Goal: Communication & Community: Answer question/provide support

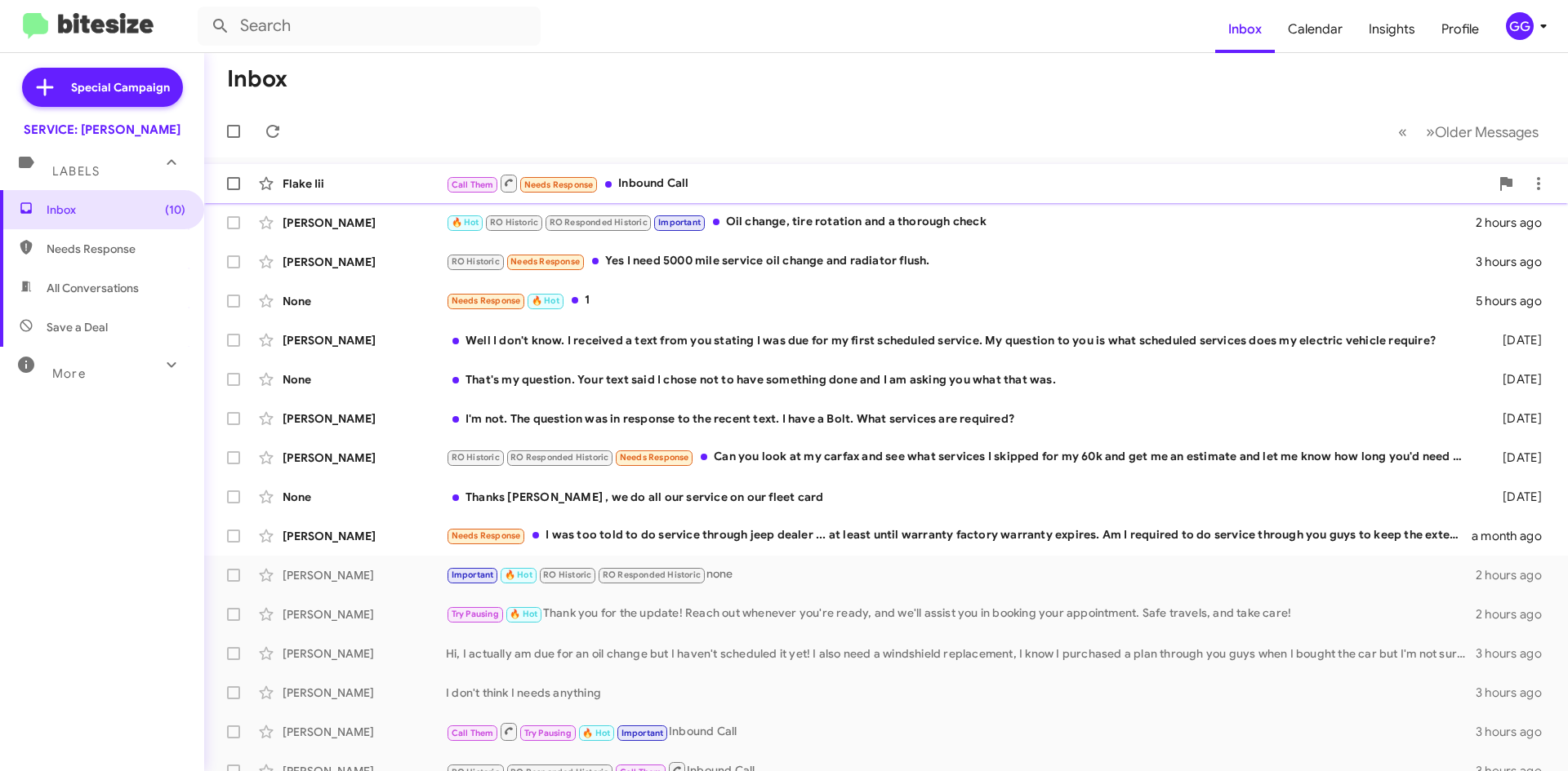
click at [862, 195] on div "Flake Iii Call Them Needs Response Inbound Call 2 minutes ago" at bounding box center [886, 183] width 1337 height 32
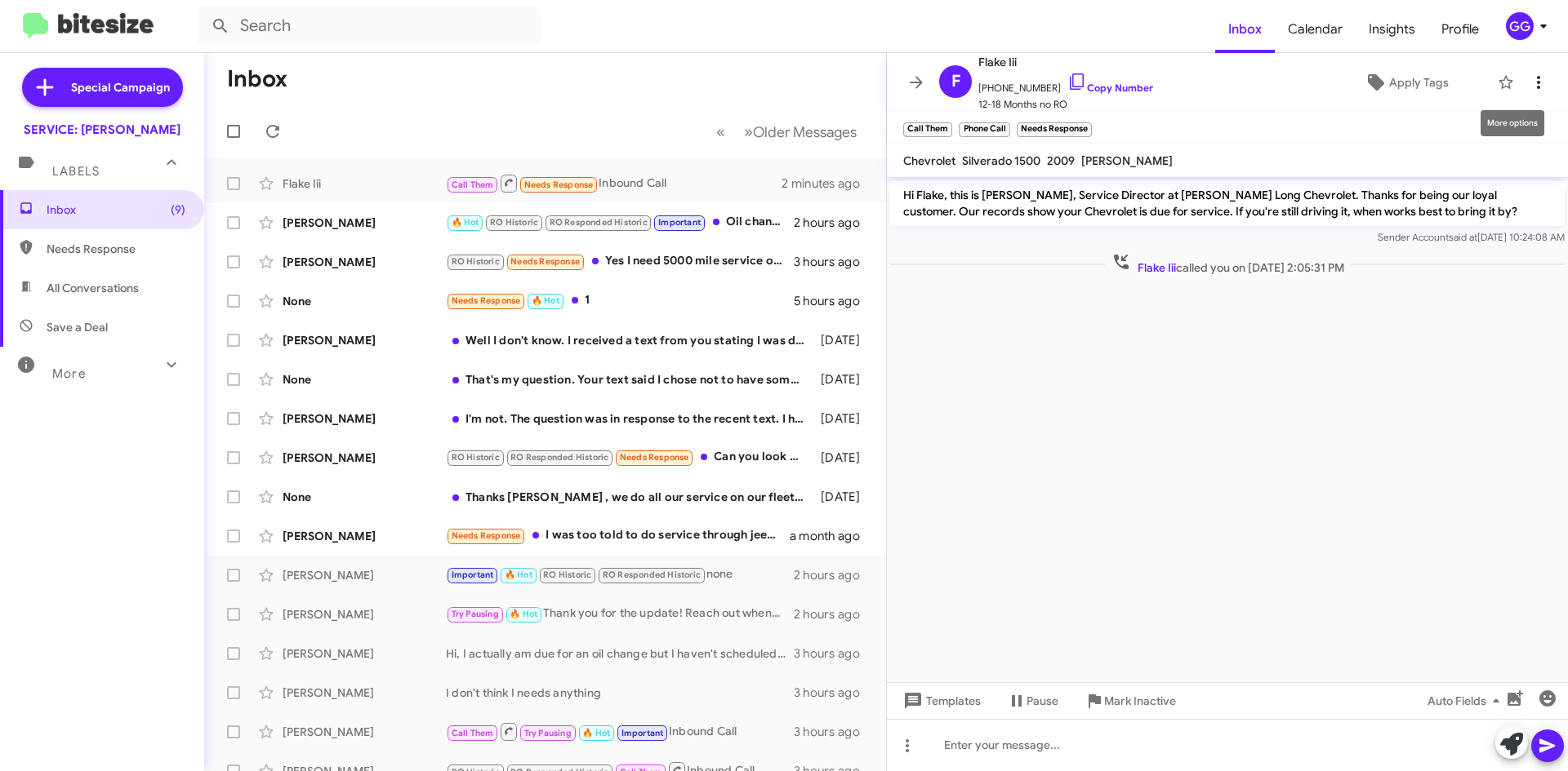
click at [1529, 80] on icon at bounding box center [1539, 83] width 20 height 20
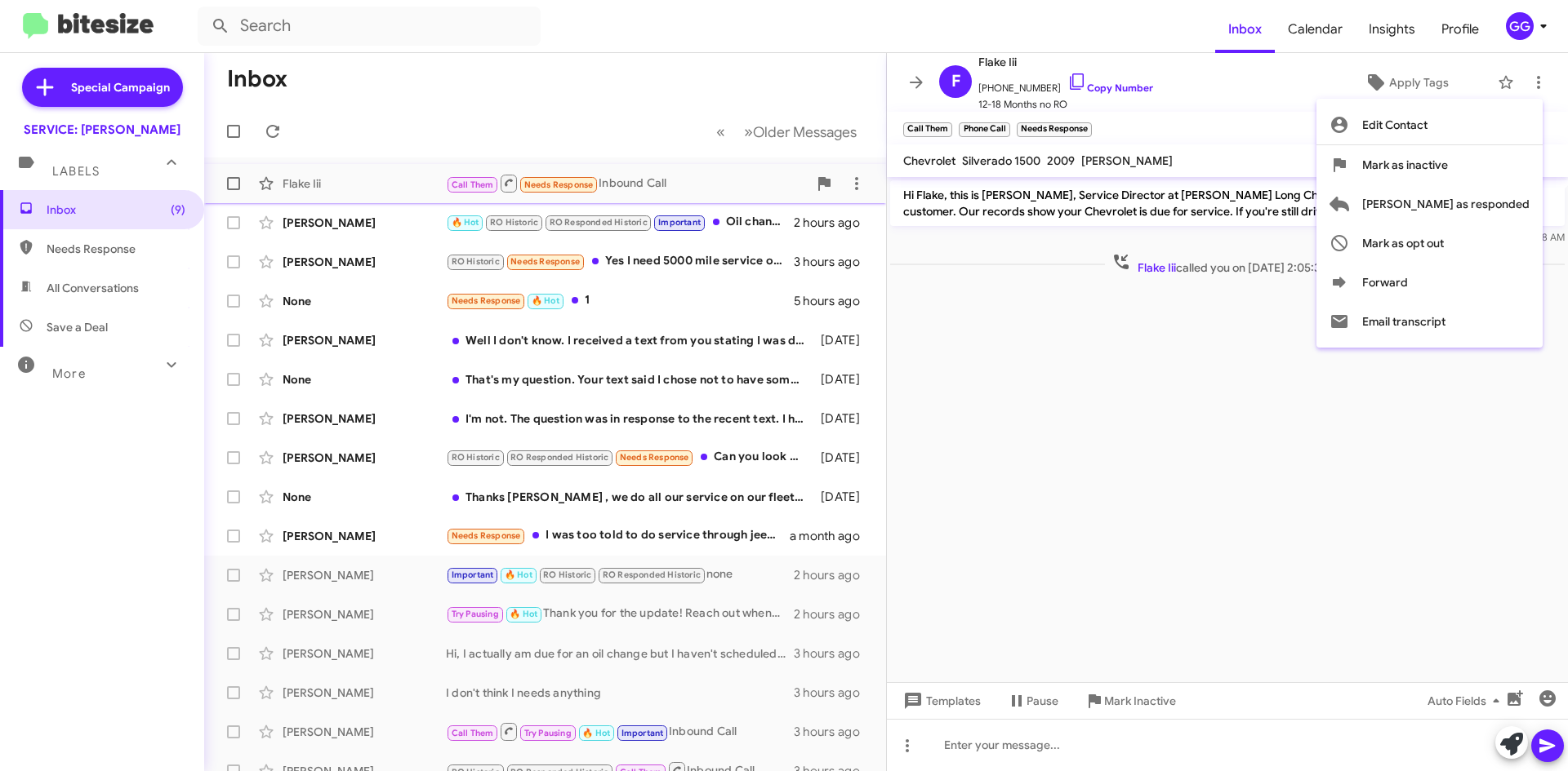
click at [1507, 200] on span "[PERSON_NAME] as responded" at bounding box center [1445, 203] width 167 height 39
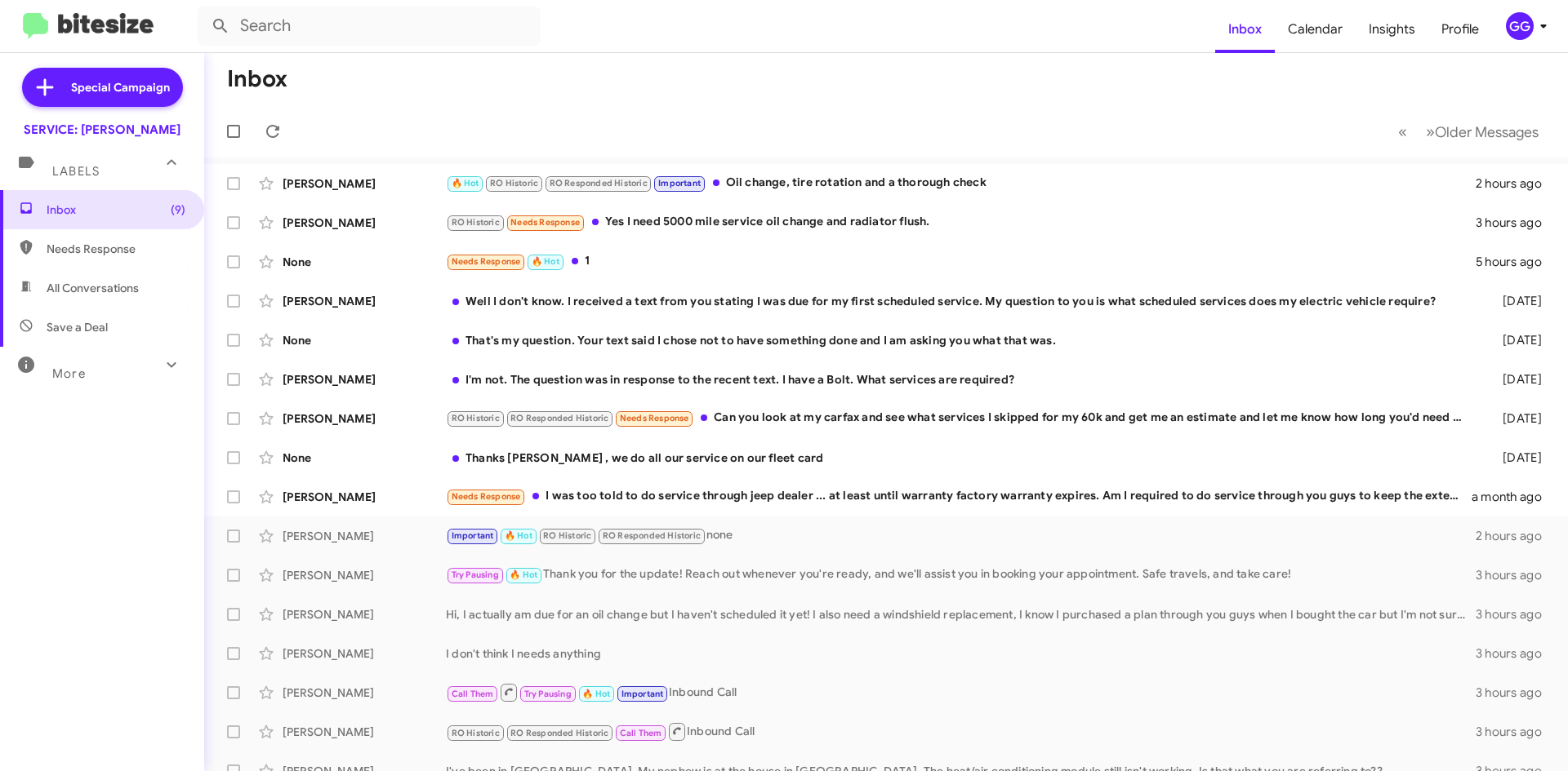
click at [880, 180] on div "🔥 Hot RO Historic RO Responded Historic Important Oil change, tire rotation and…" at bounding box center [960, 183] width 1030 height 19
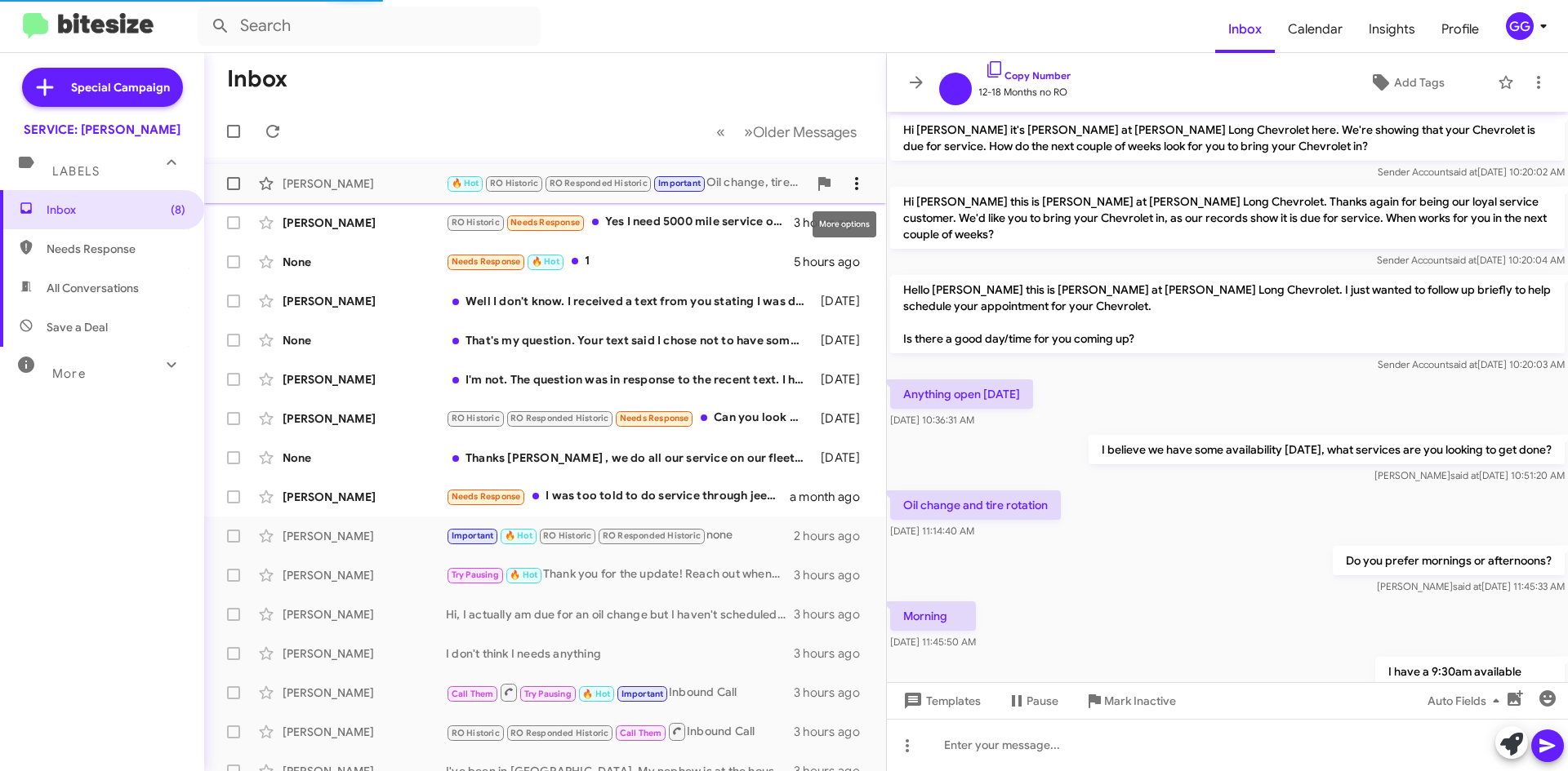
scroll to position [592, 0]
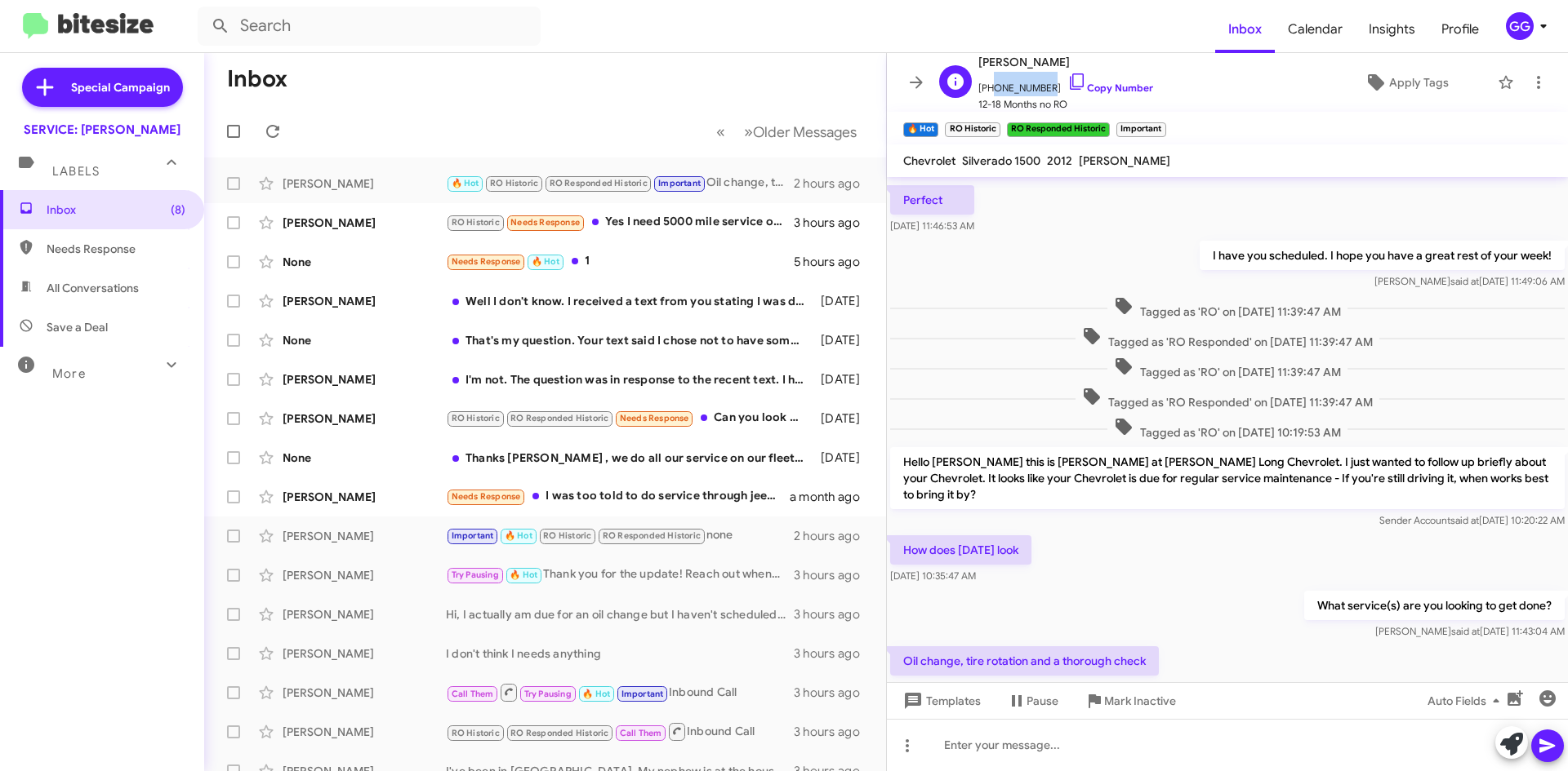
drag, startPoint x: 1039, startPoint y: 86, endPoint x: 987, endPoint y: 90, distance: 52.2
click at [987, 90] on span "[PHONE_NUMBER] Copy Number" at bounding box center [1066, 85] width 175 height 25
copy span "7198226250"
click at [1511, 743] on icon at bounding box center [1511, 744] width 23 height 23
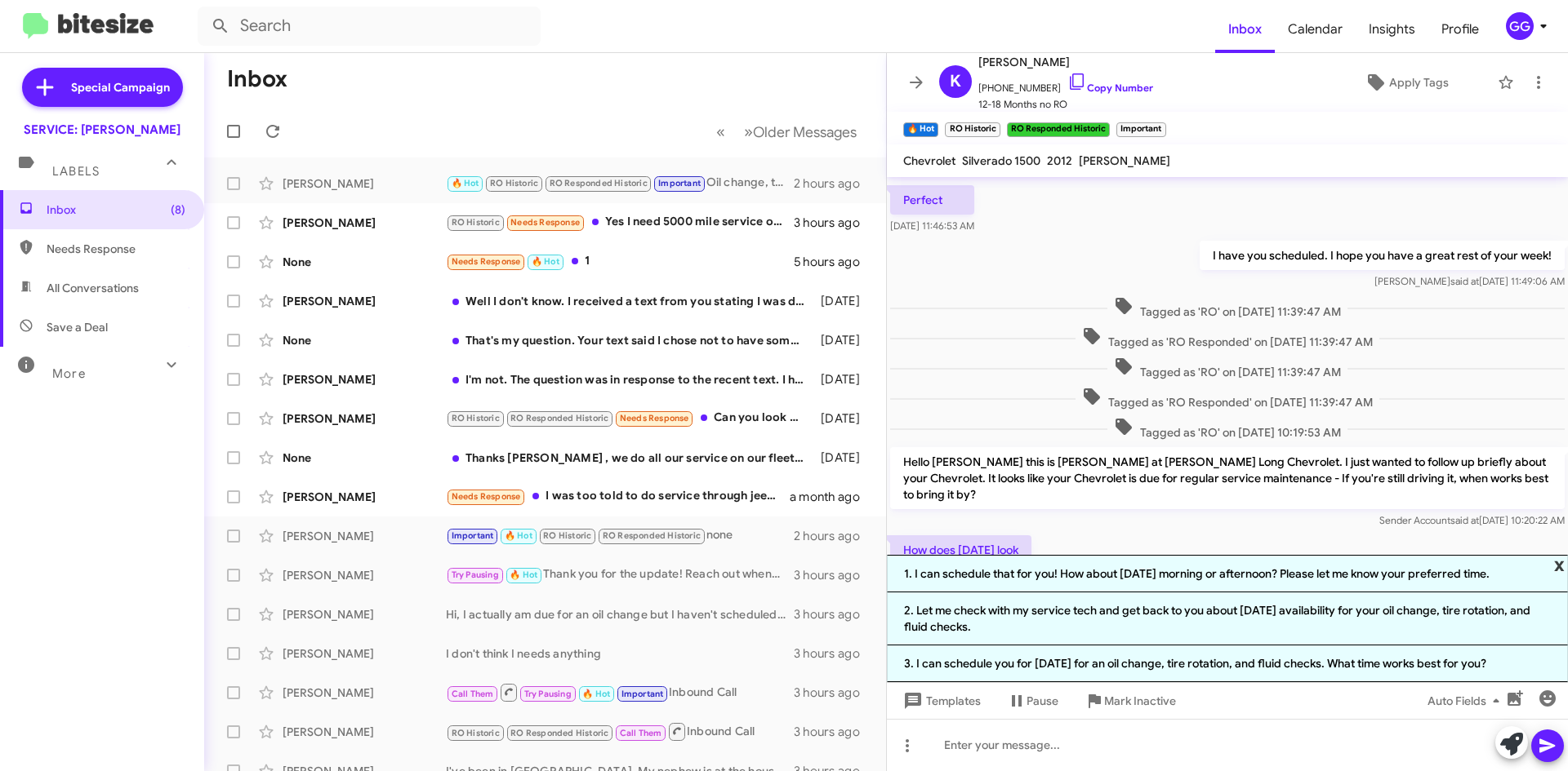
click at [1558, 559] on span "x" at bounding box center [1559, 565] width 10 height 20
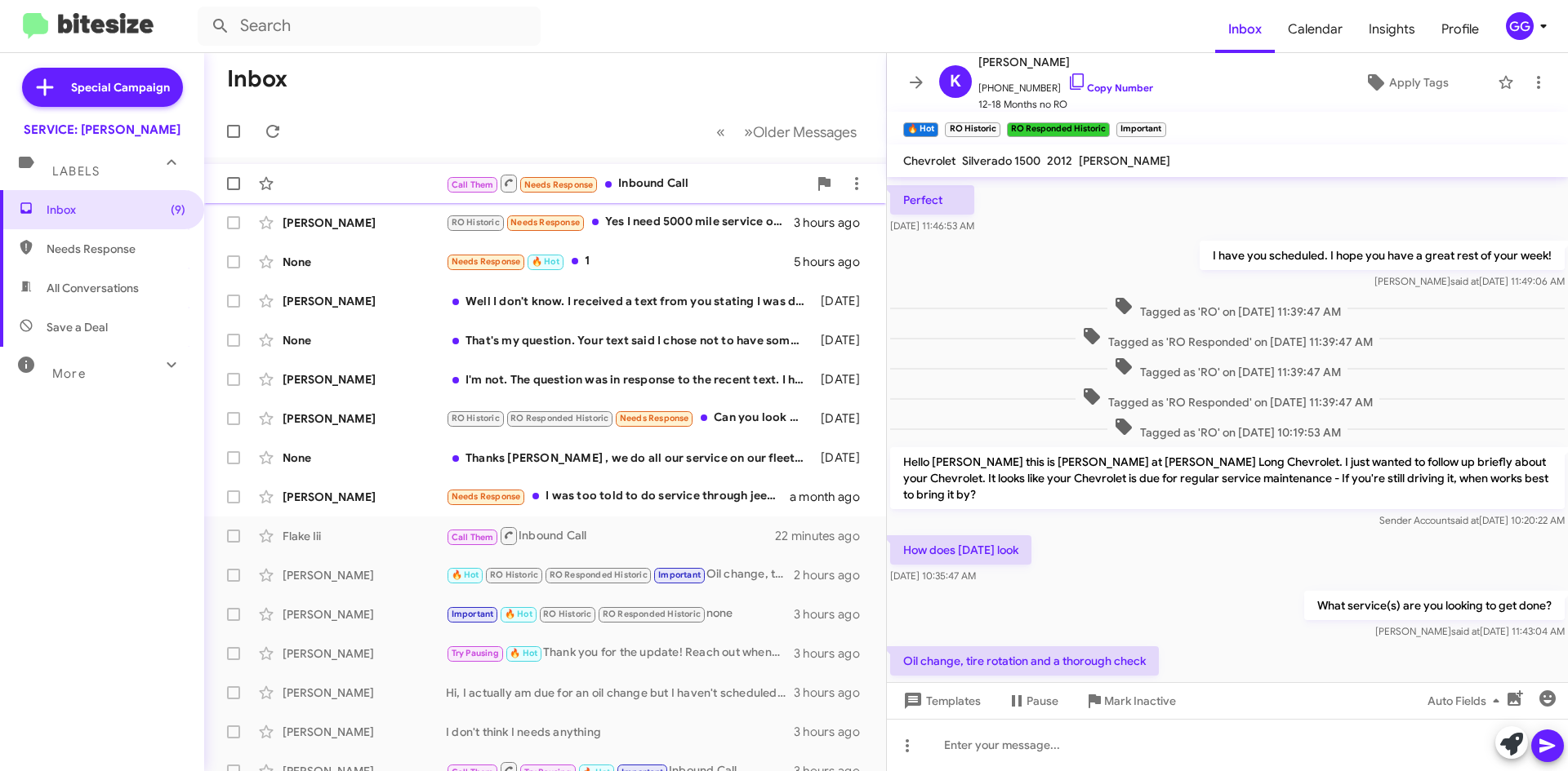
click at [746, 183] on div "Call Them Needs Response Inbound Call" at bounding box center [626, 182] width 362 height 20
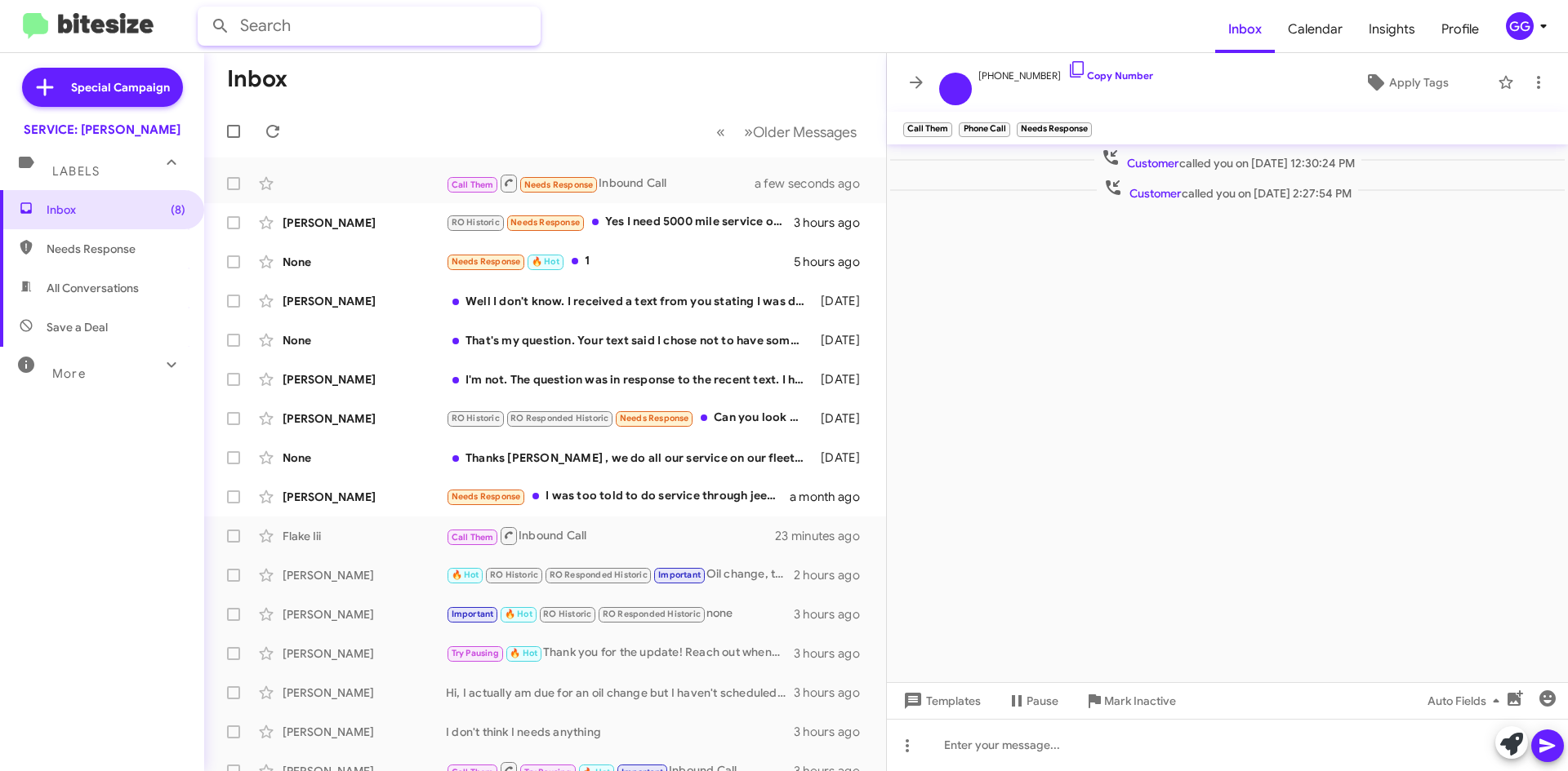
click at [268, 25] on input "text" at bounding box center [368, 26] width 343 height 39
type input "7196328090"
click at [204, 9] on button at bounding box center [220, 26] width 32 height 32
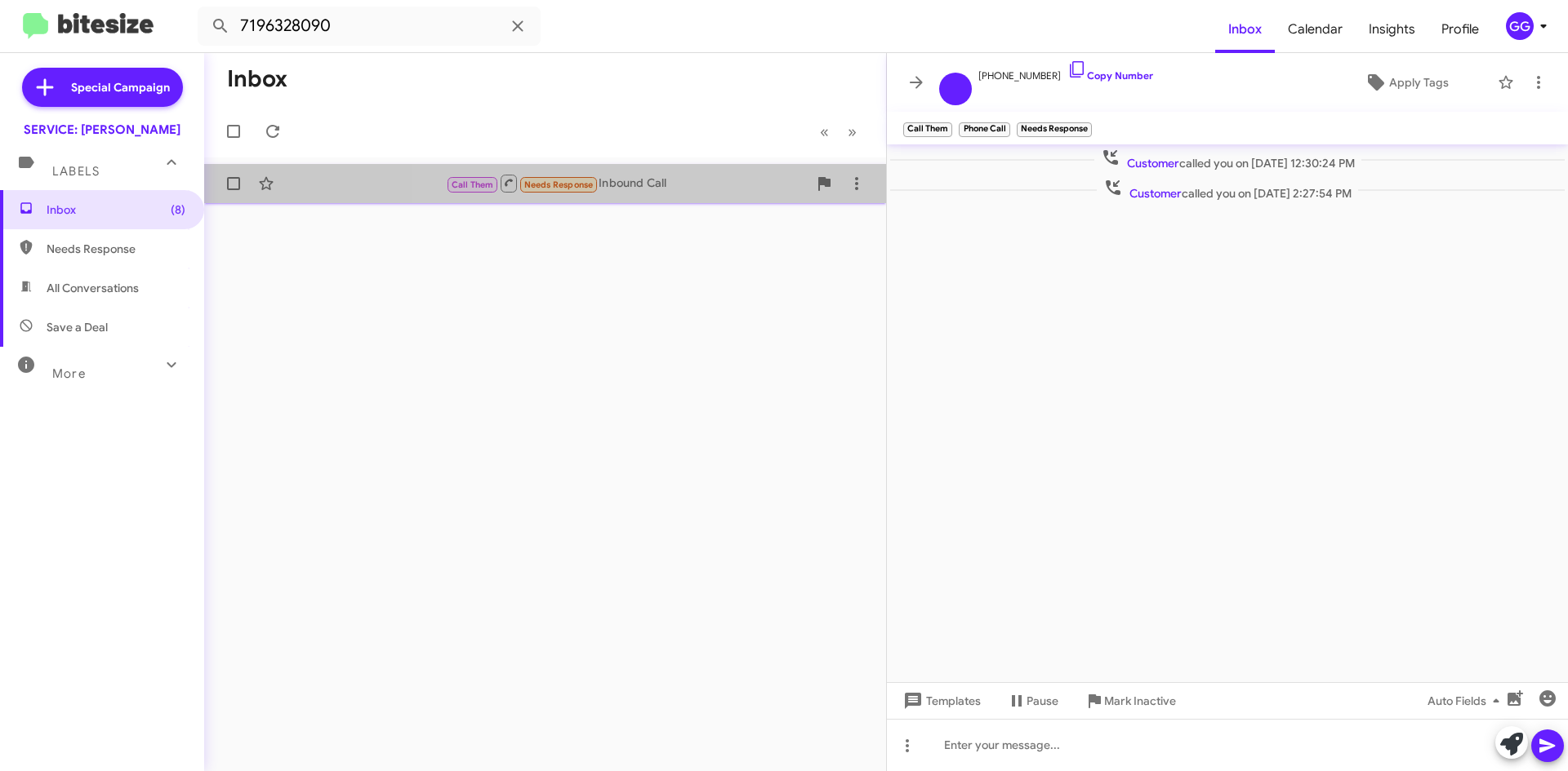
click at [699, 186] on div "Call Them Needs Response Inbound Call" at bounding box center [626, 182] width 362 height 20
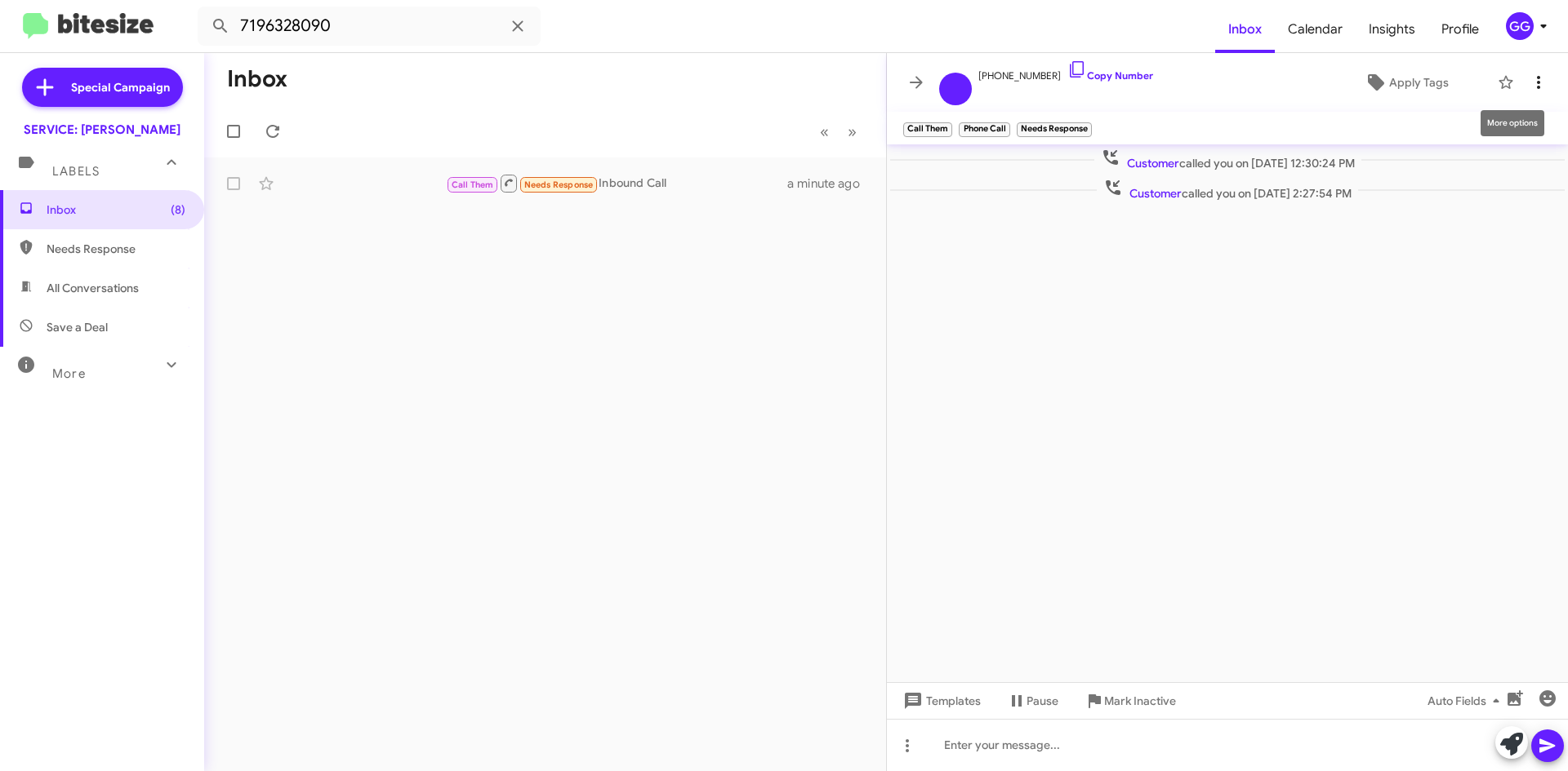
click at [1540, 85] on icon at bounding box center [1539, 83] width 20 height 20
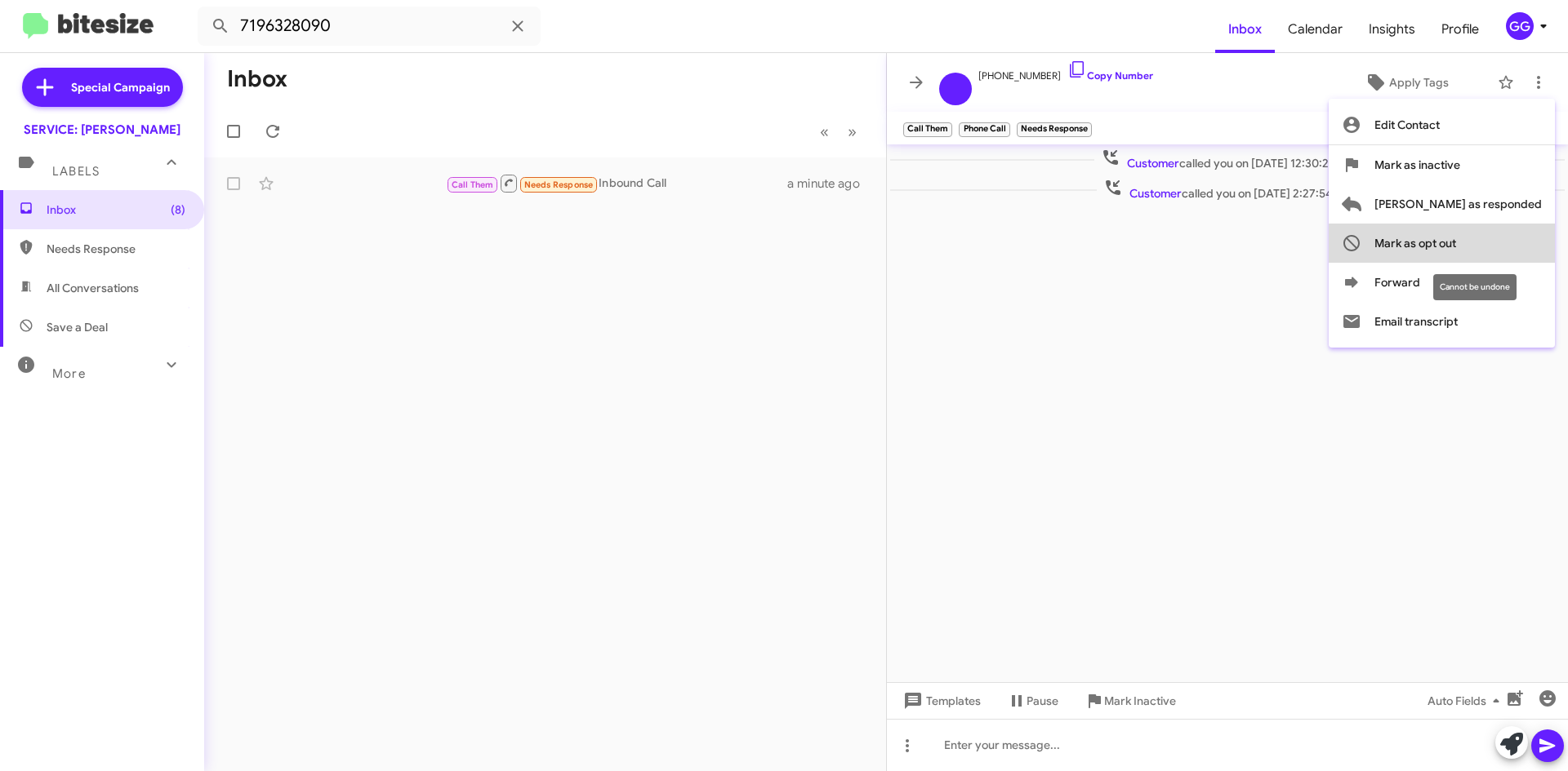
click at [1456, 244] on span "Mark as opt out" at bounding box center [1415, 243] width 82 height 39
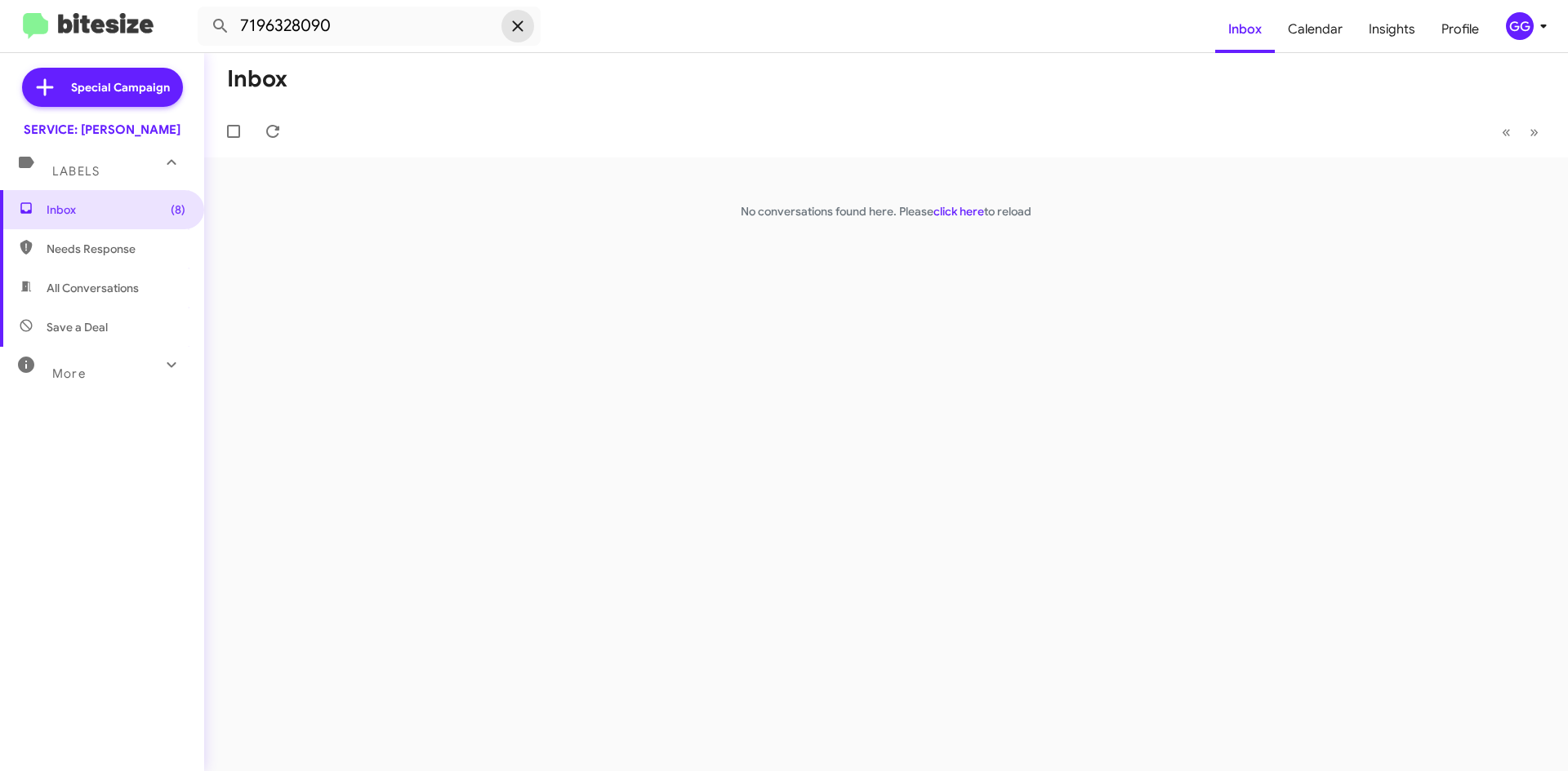
click at [512, 28] on icon at bounding box center [518, 26] width 20 height 20
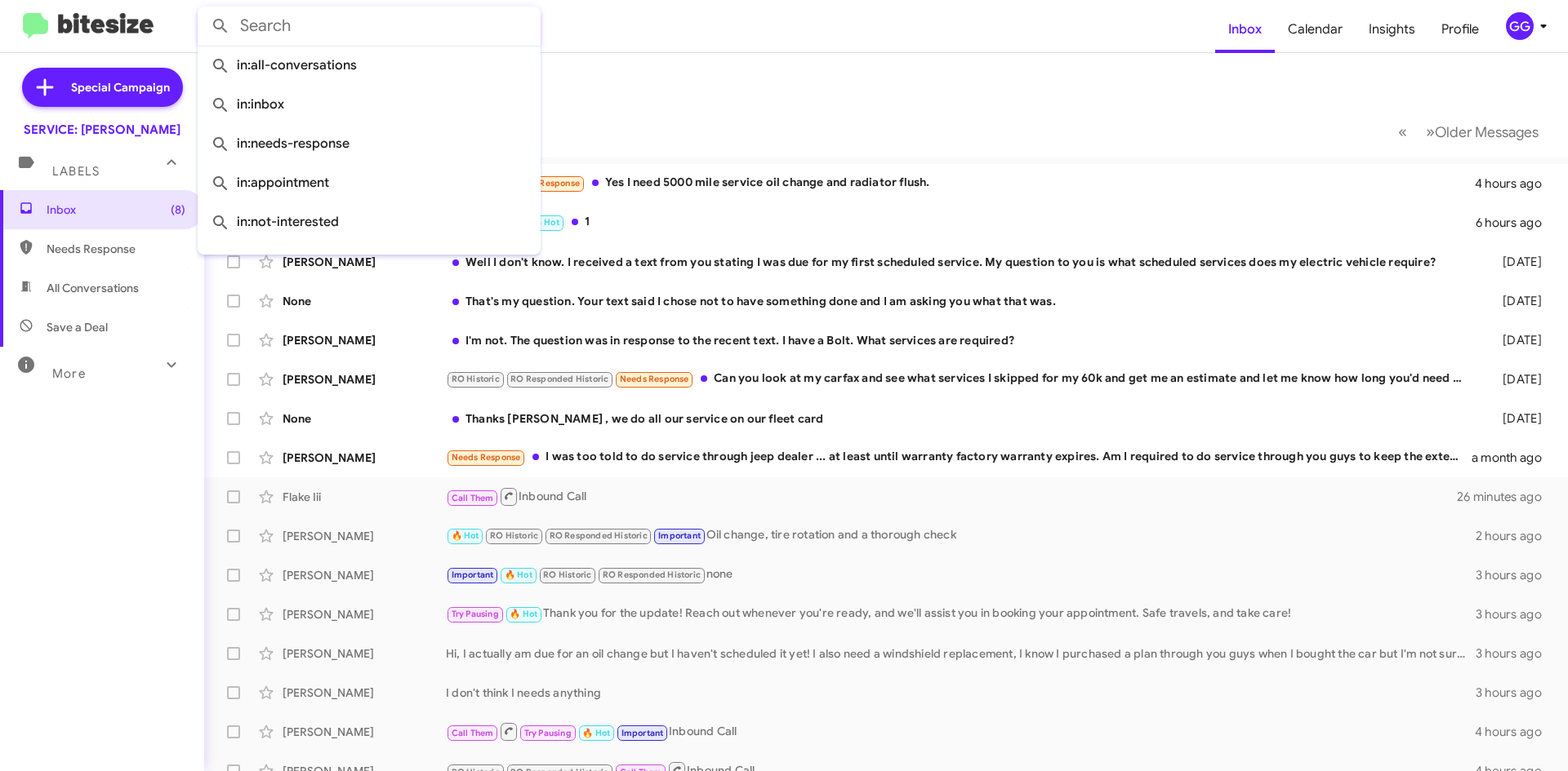
click at [60, 15] on img at bounding box center [88, 27] width 131 height 27
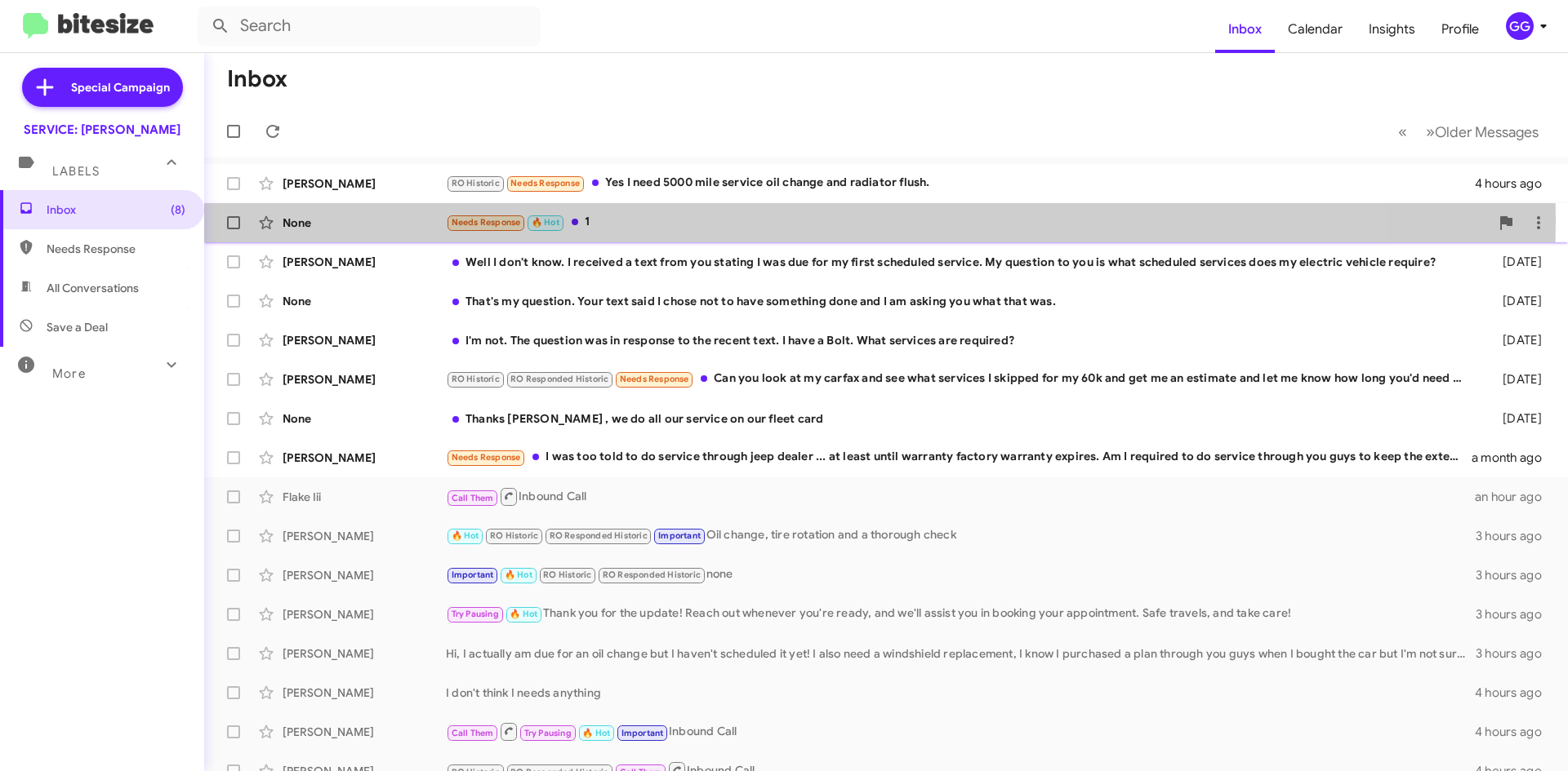
click at [643, 218] on div "Needs Response 🔥 Hot 1" at bounding box center [967, 222] width 1044 height 19
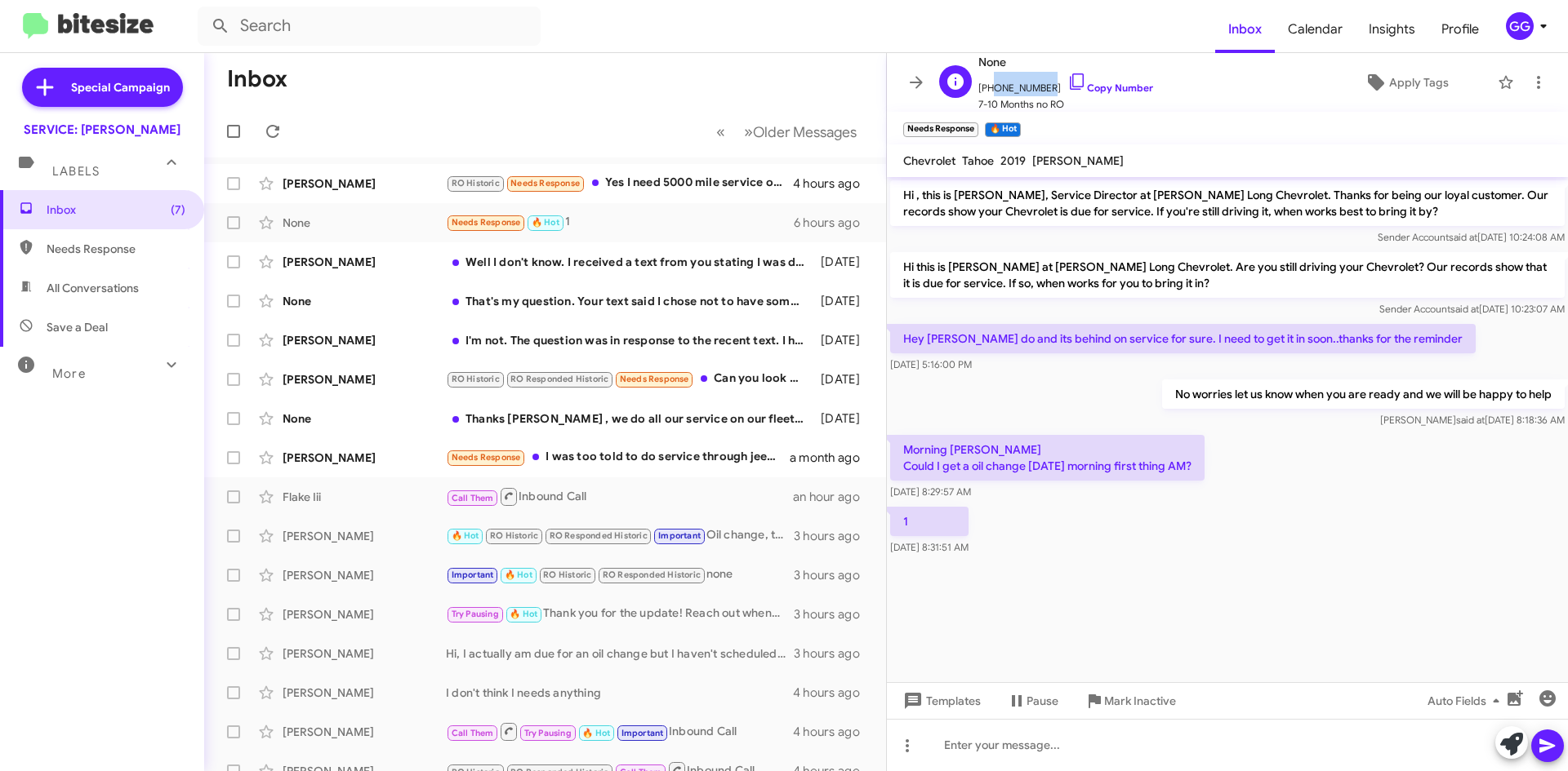
drag, startPoint x: 992, startPoint y: 78, endPoint x: 987, endPoint y: 88, distance: 11.2
click at [987, 88] on span "+17194992700 Copy Number" at bounding box center [1066, 85] width 175 height 25
copy span "7194992700"
click at [1496, 740] on button at bounding box center [1511, 743] width 32 height 32
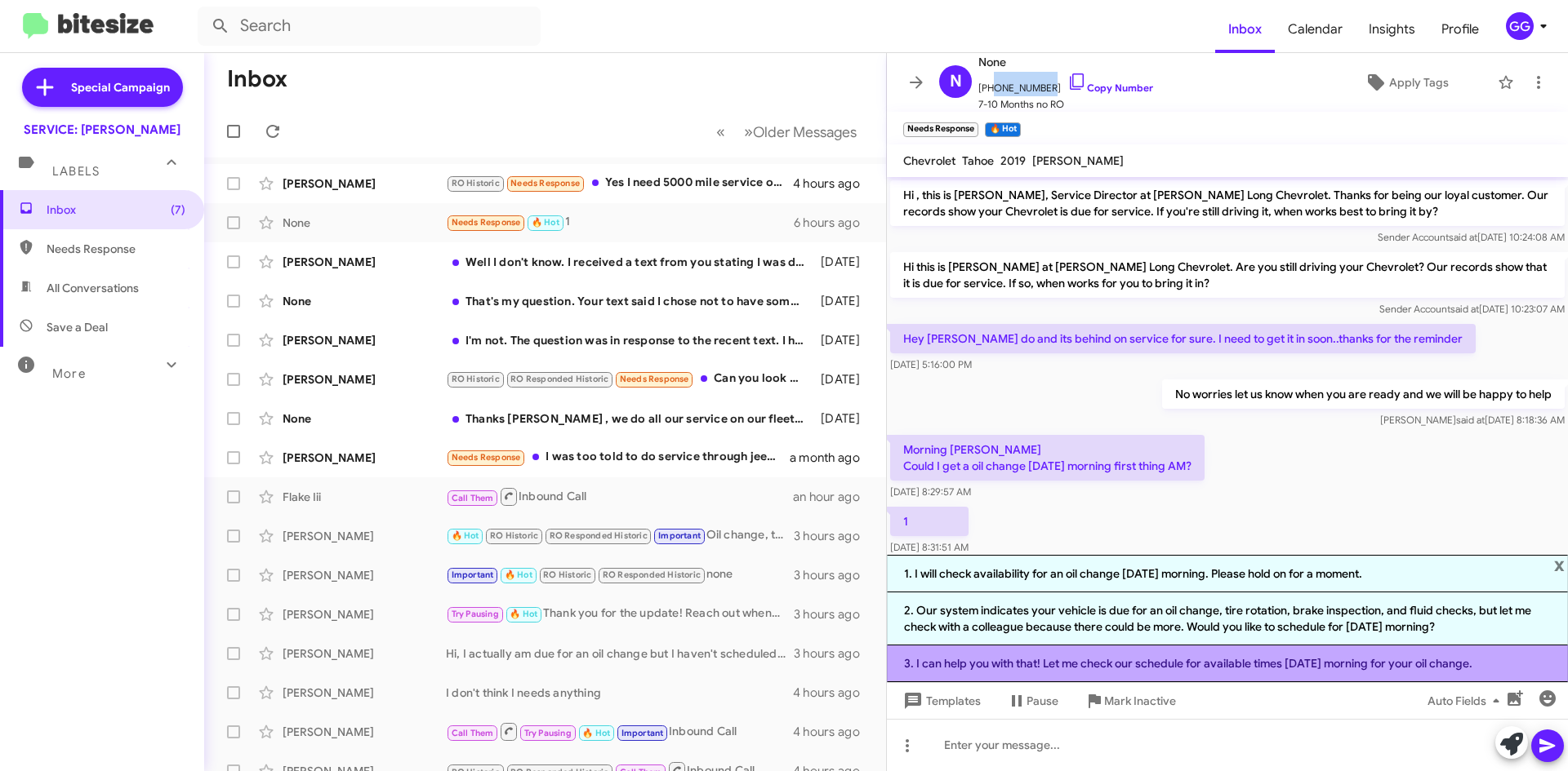
click at [1426, 667] on li "3. I can help you with that! Let me check our schedule for available times on W…" at bounding box center [1227, 664] width 681 height 37
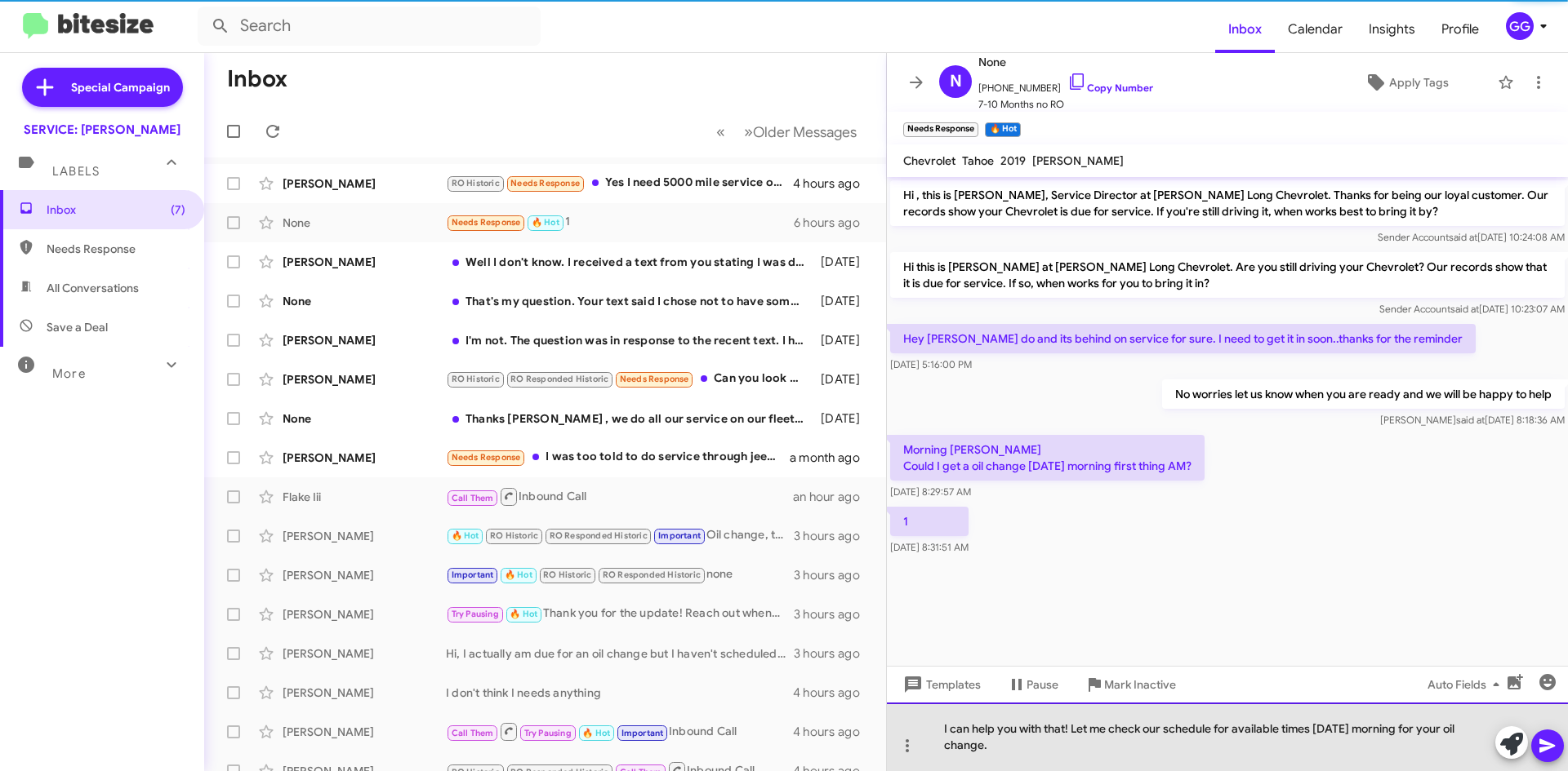
click at [1176, 767] on div "I can help you with that! Let me check our schedule for available times on Wedn…" at bounding box center [1227, 737] width 681 height 68
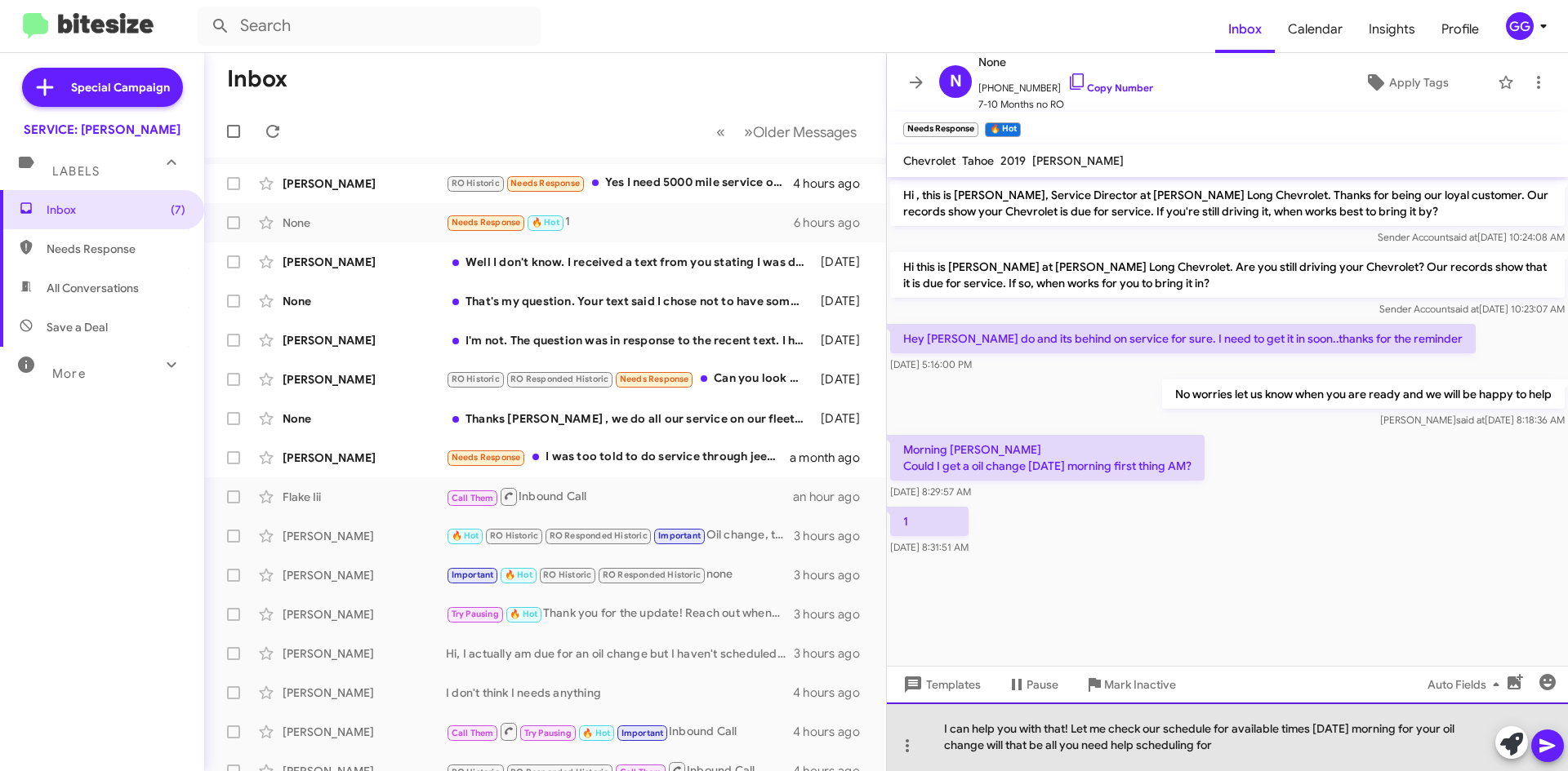
drag, startPoint x: 1201, startPoint y: 747, endPoint x: 1189, endPoint y: 743, distance: 12.6
click at [1189, 743] on div "I can help you with that! Let me check our schedule for available times on Wedn…" at bounding box center [1227, 737] width 681 height 68
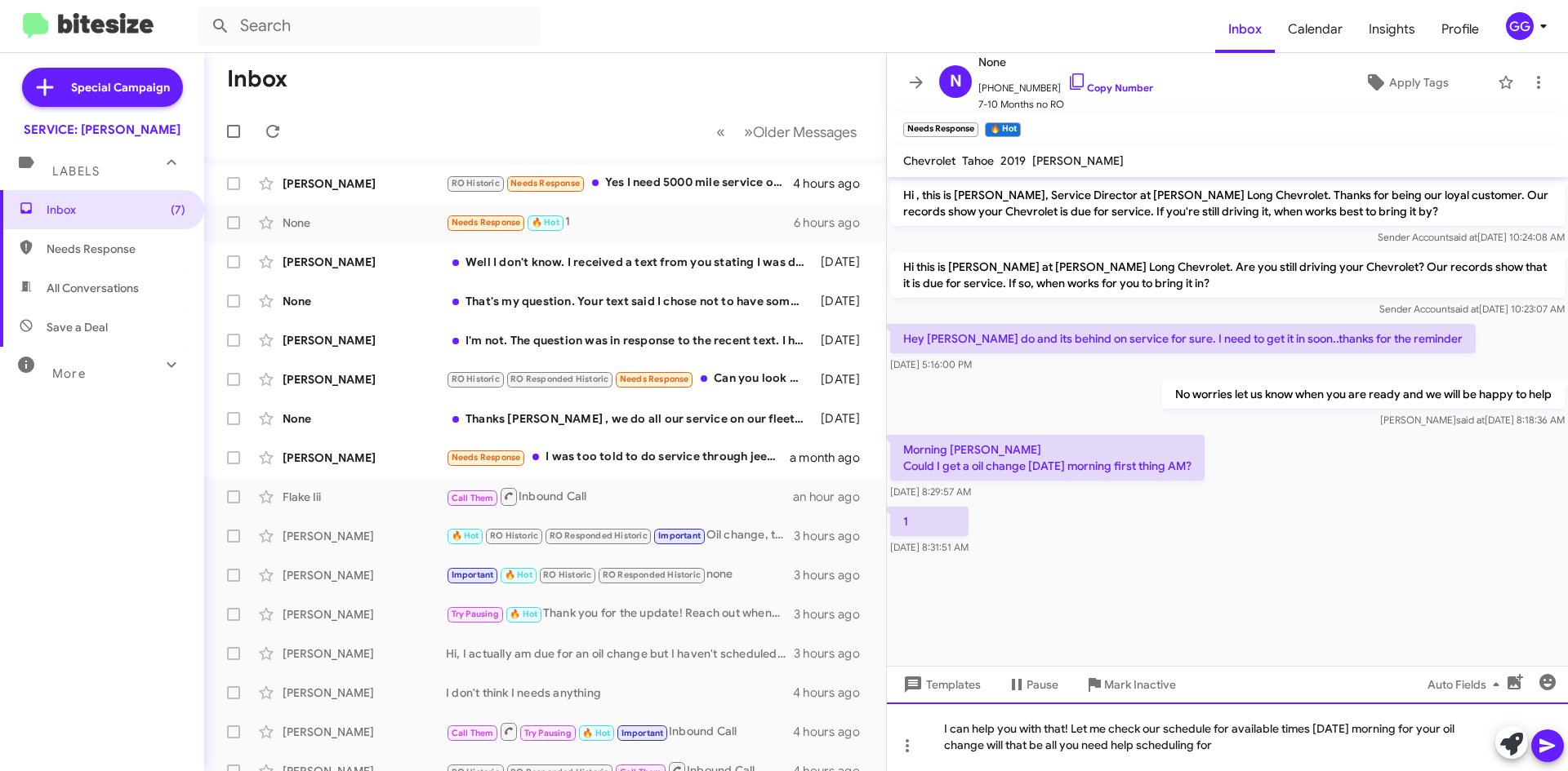
click at [1237, 744] on div "I can help you with that! Let me check our schedule for available times on Wedn…" at bounding box center [1227, 737] width 681 height 68
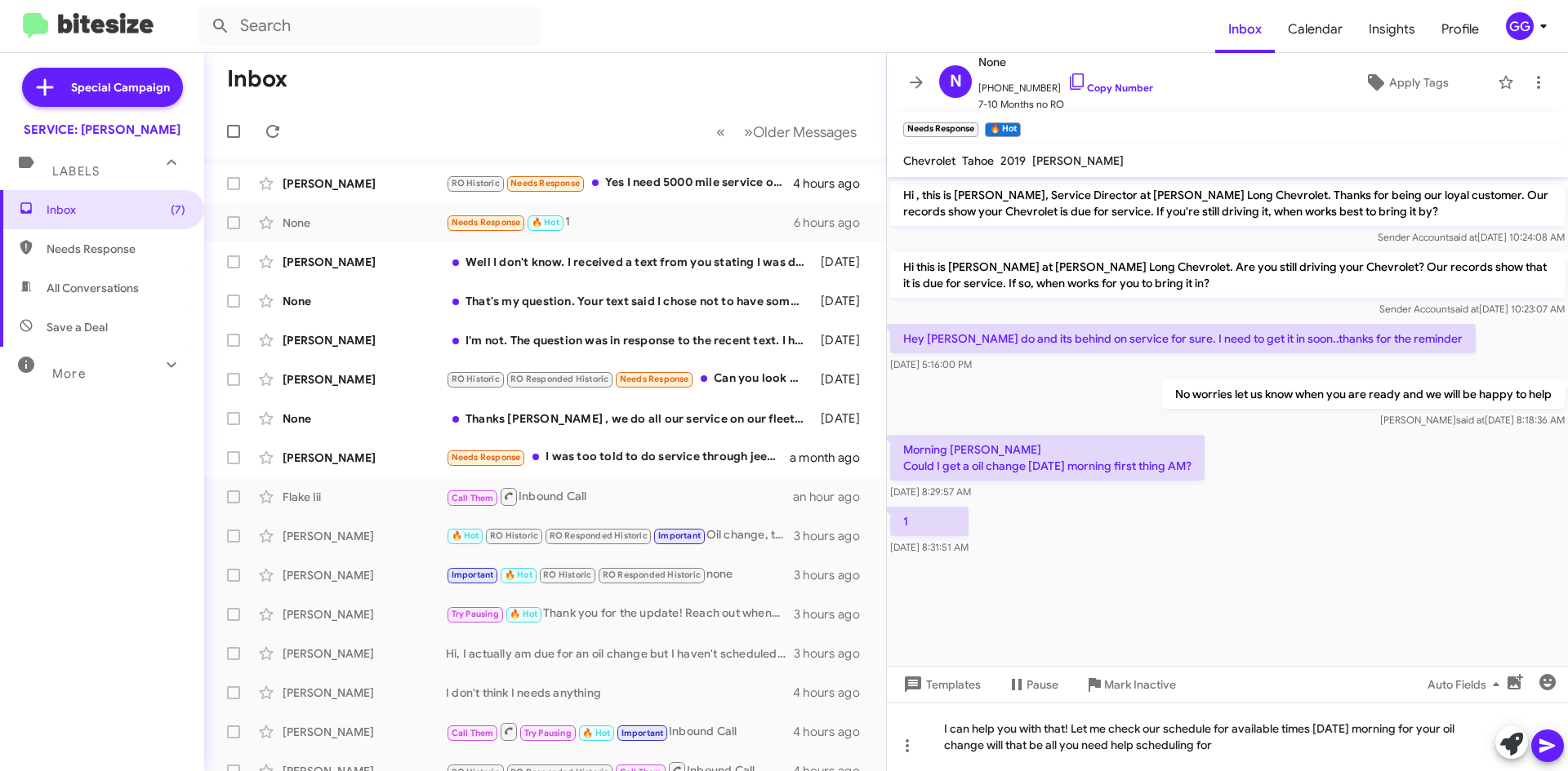
click at [1544, 744] on icon at bounding box center [1547, 746] width 15 height 14
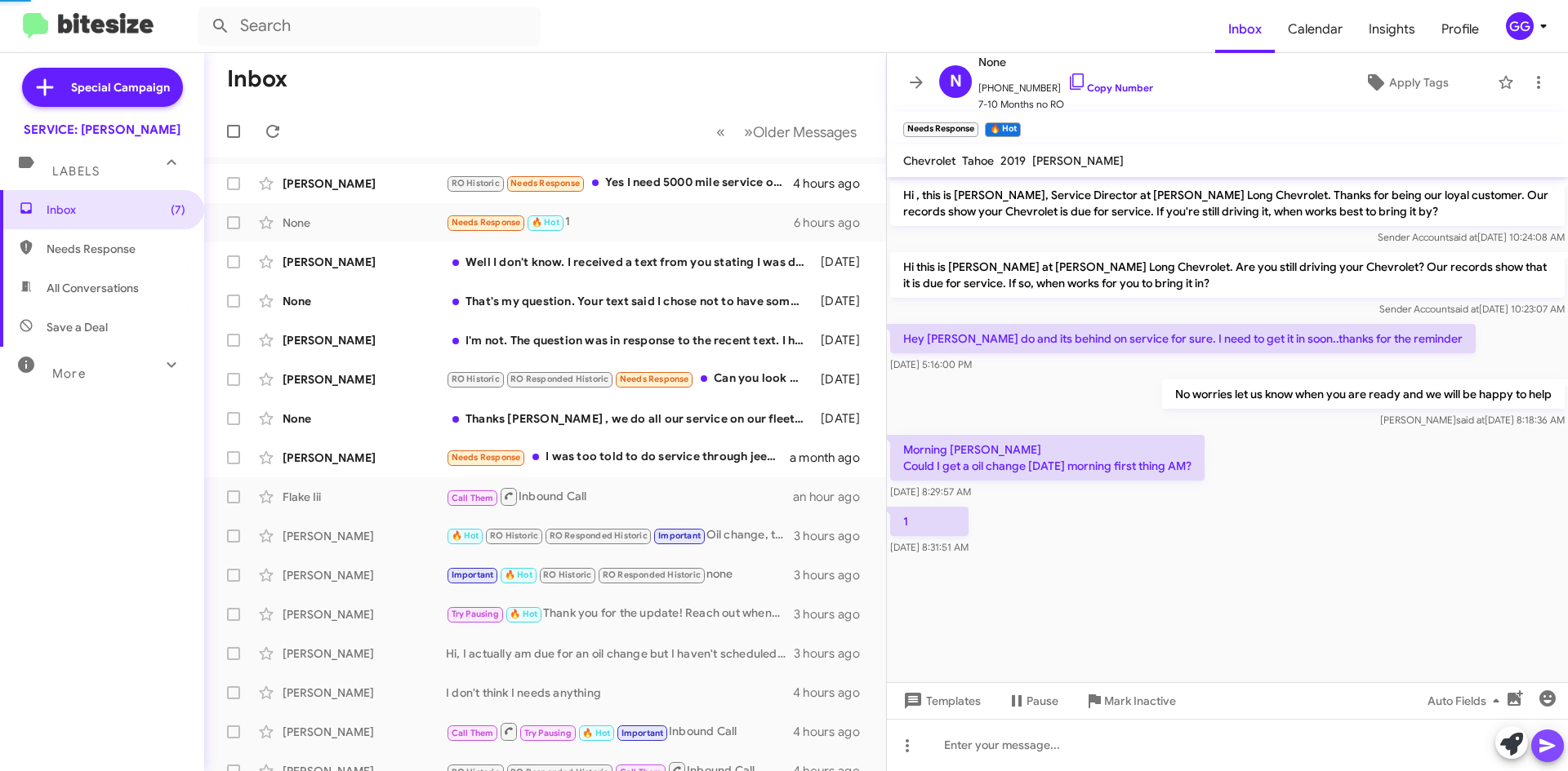
click at [1544, 744] on icon at bounding box center [1547, 746] width 15 height 14
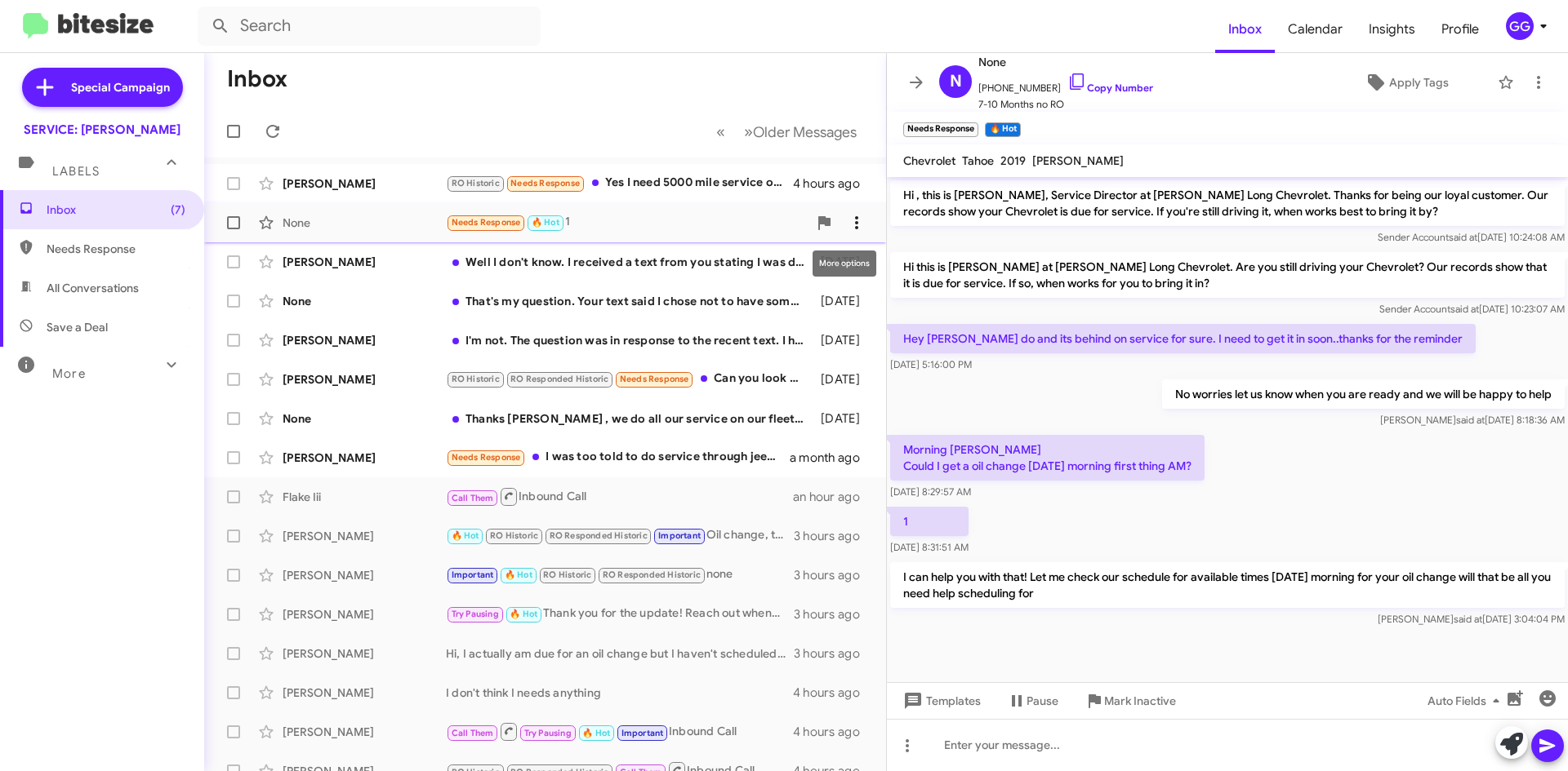
click at [847, 219] on icon at bounding box center [857, 222] width 20 height 20
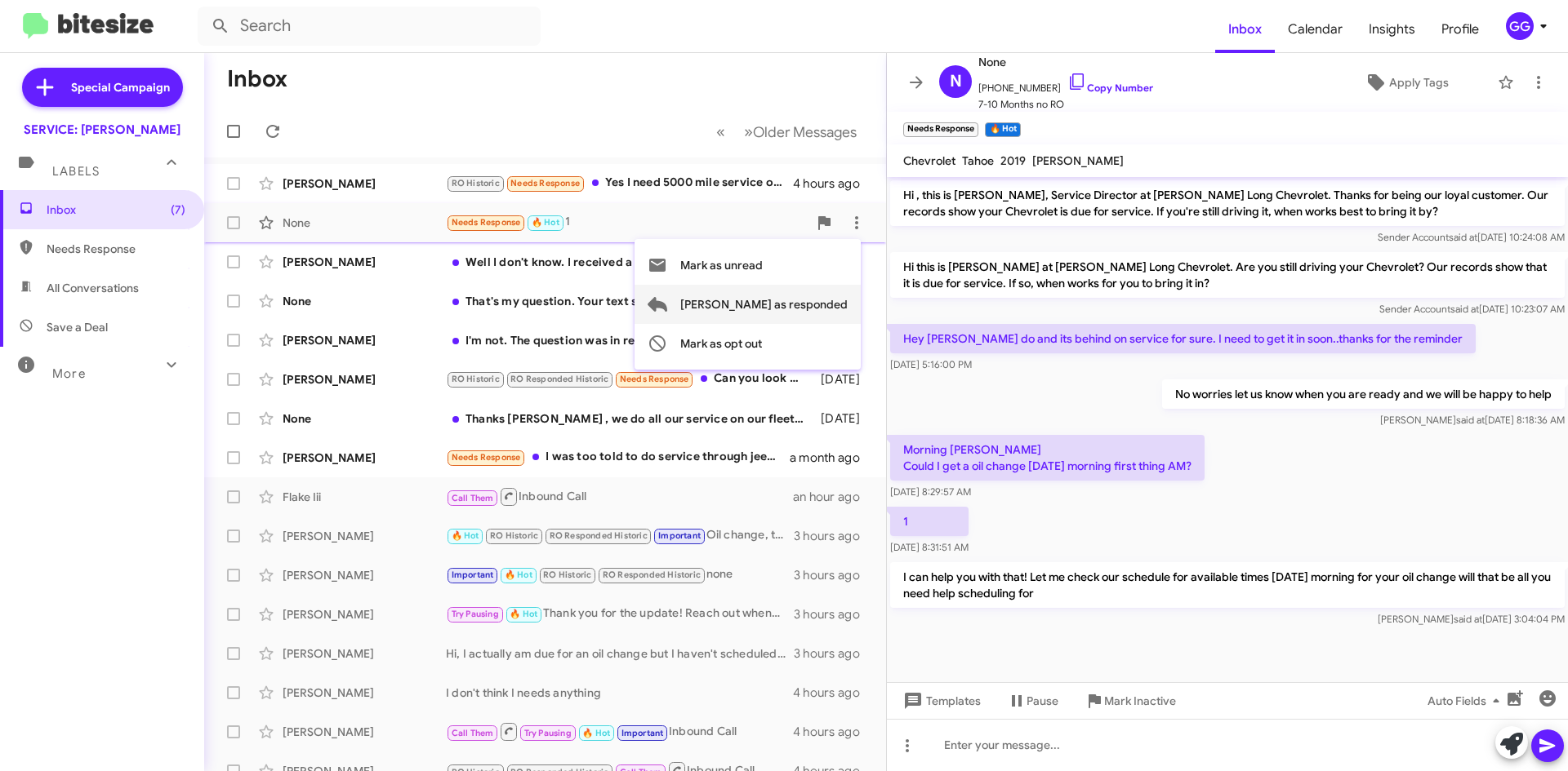
click at [801, 296] on span "[PERSON_NAME] as responded" at bounding box center [764, 304] width 167 height 39
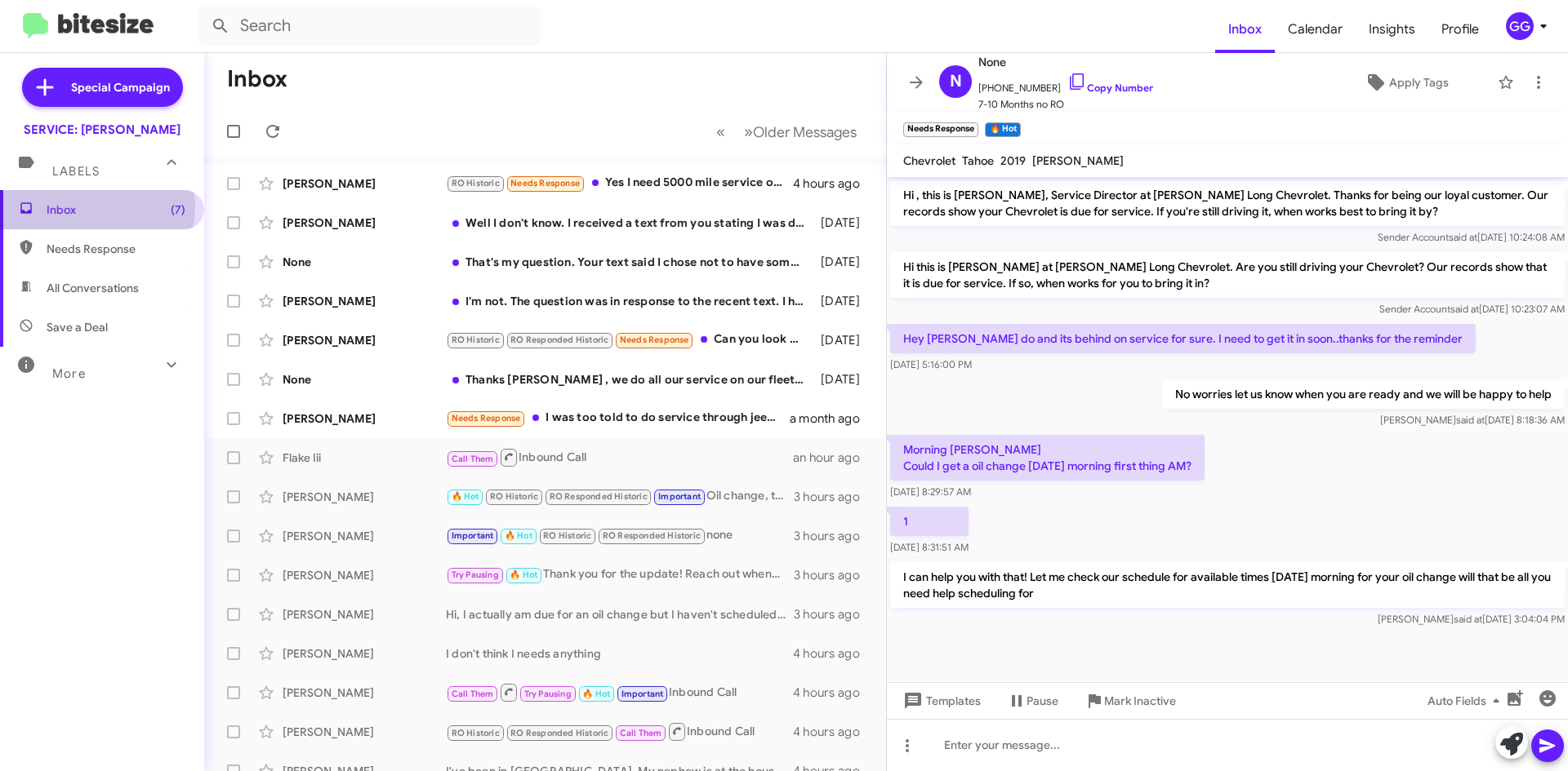
click at [99, 207] on span "Inbox (7)" at bounding box center [116, 209] width 139 height 16
